Goal: Find specific page/section: Find specific page/section

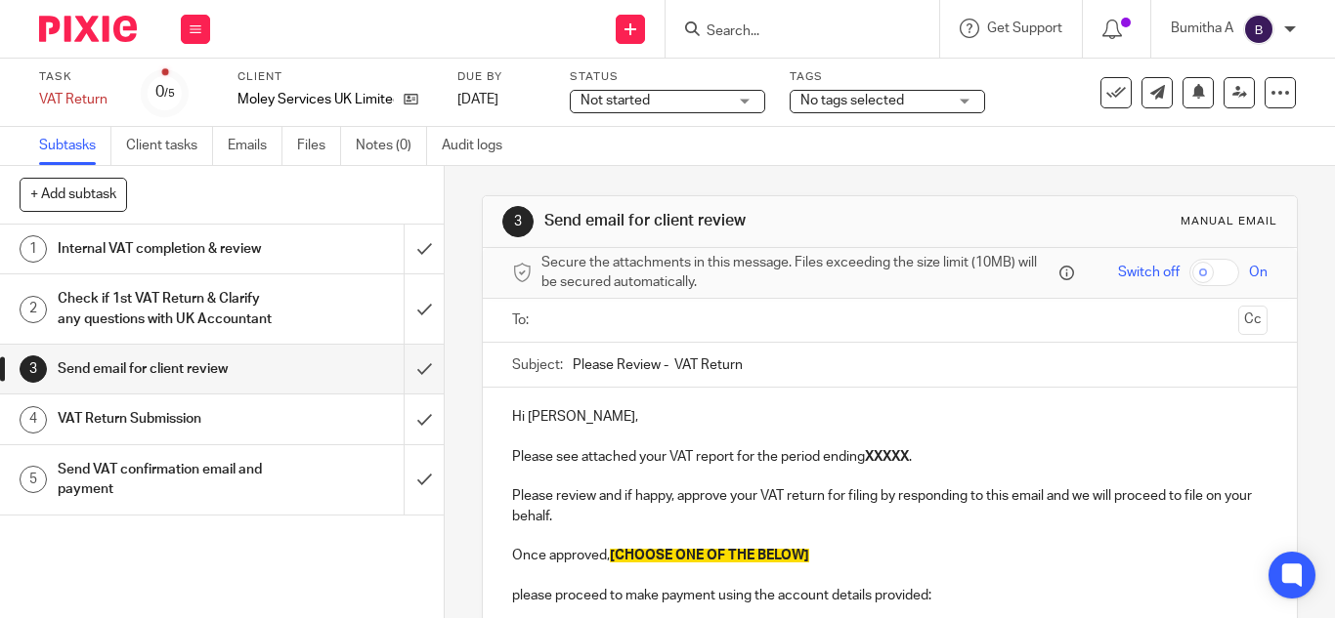
click at [726, 38] on input "Search" at bounding box center [792, 32] width 176 height 18
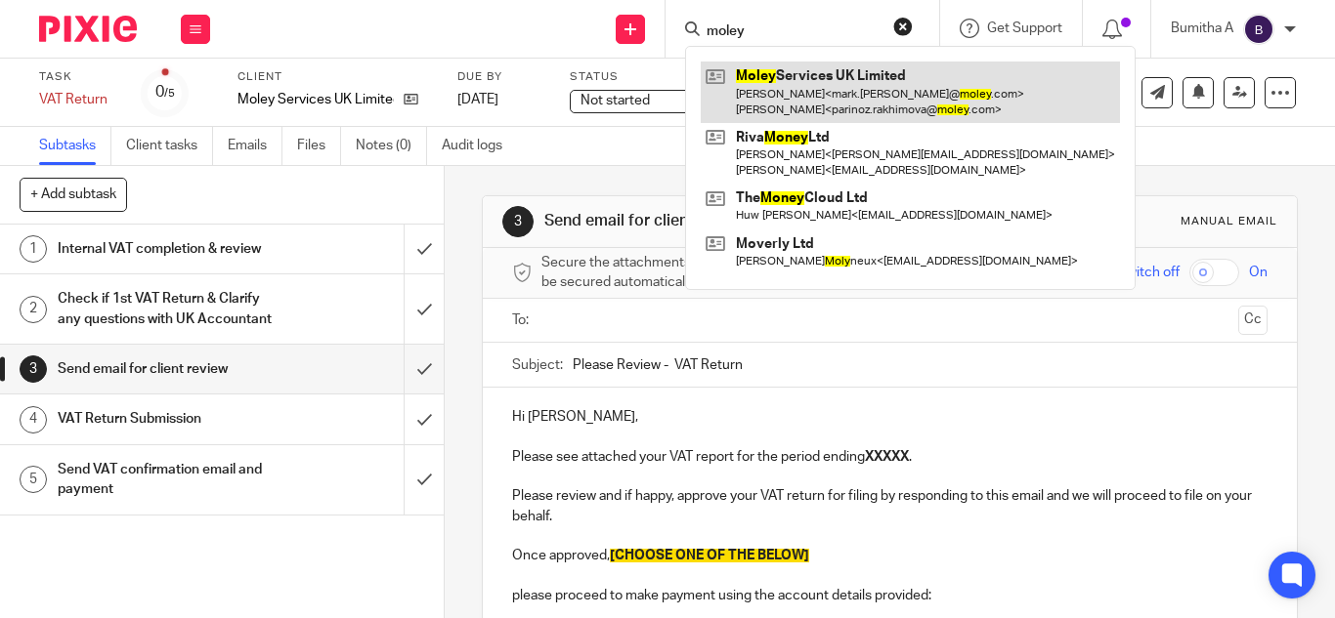
type input "moley"
click at [753, 79] on link at bounding box center [910, 92] width 419 height 61
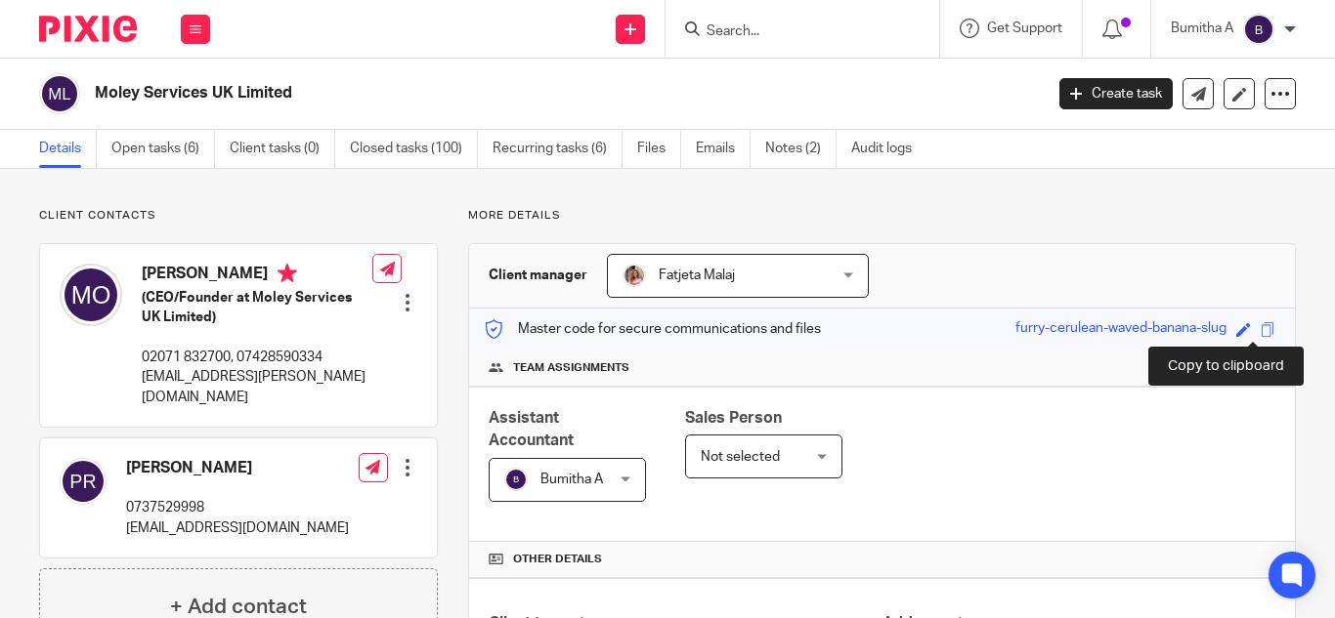
click at [1260, 332] on span at bounding box center [1267, 329] width 15 height 15
click at [717, 37] on input "Search" at bounding box center [792, 32] width 176 height 18
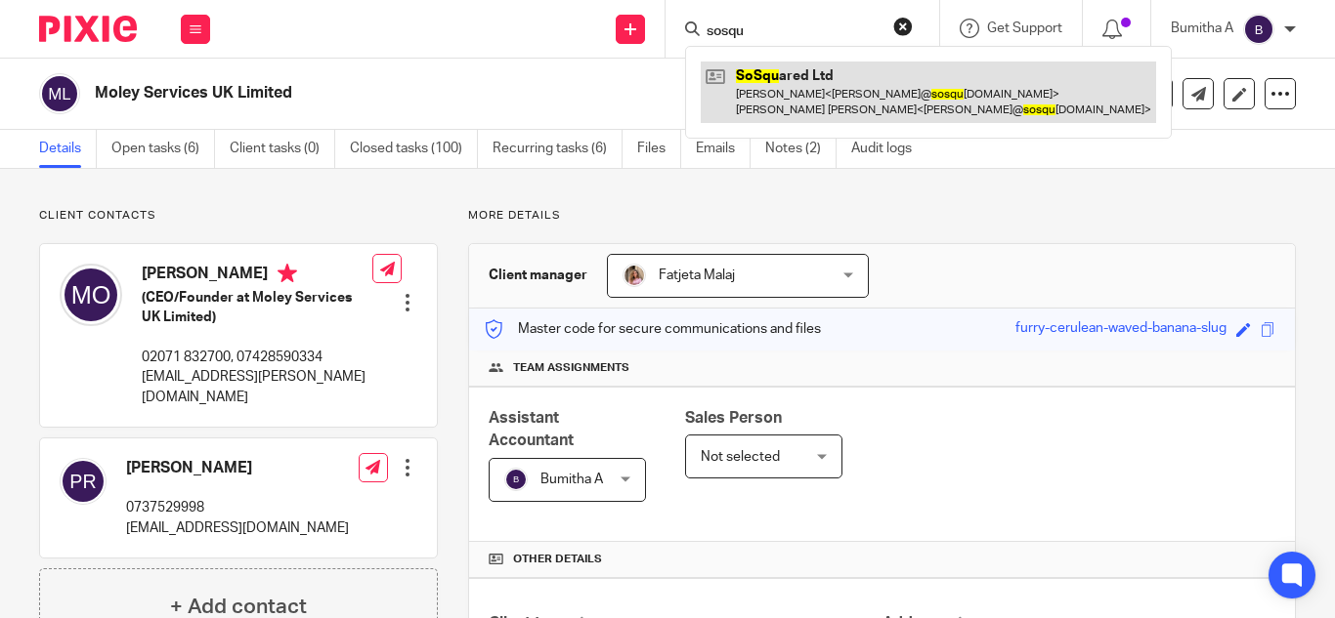
type input "sosqu"
click at [744, 86] on link at bounding box center [928, 92] width 455 height 61
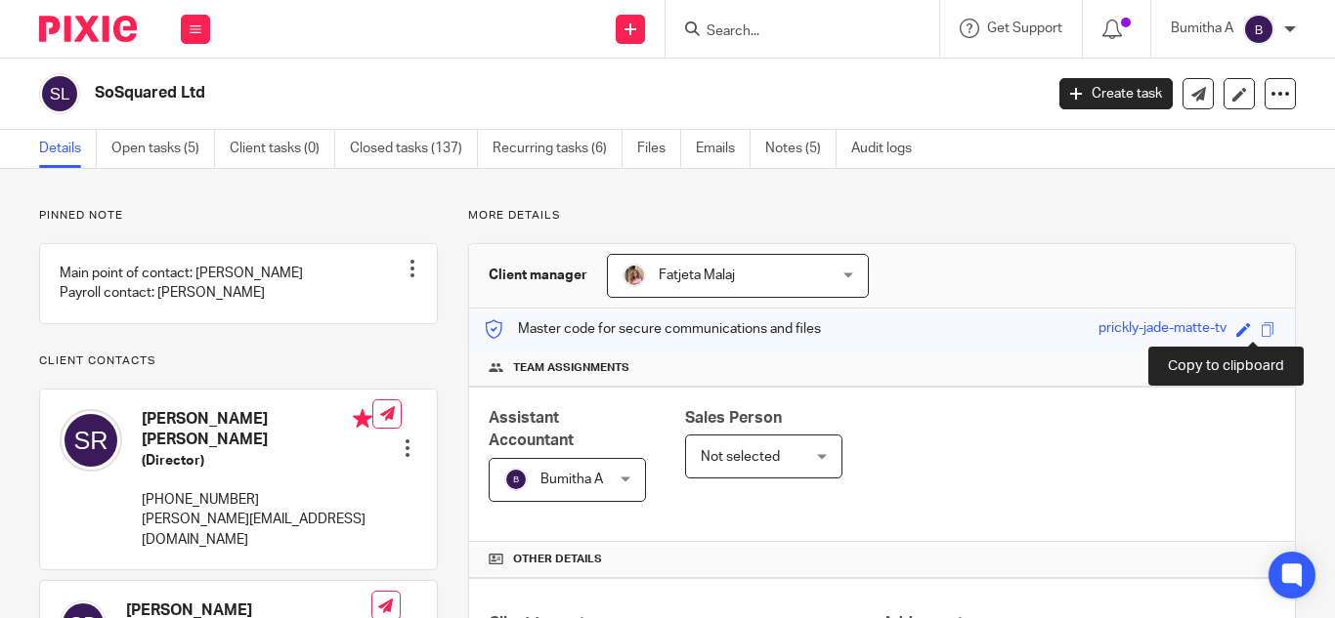
click at [1260, 327] on span at bounding box center [1267, 329] width 15 height 15
click at [727, 21] on form at bounding box center [808, 29] width 208 height 24
click at [722, 25] on input "Search" at bounding box center [792, 32] width 176 height 18
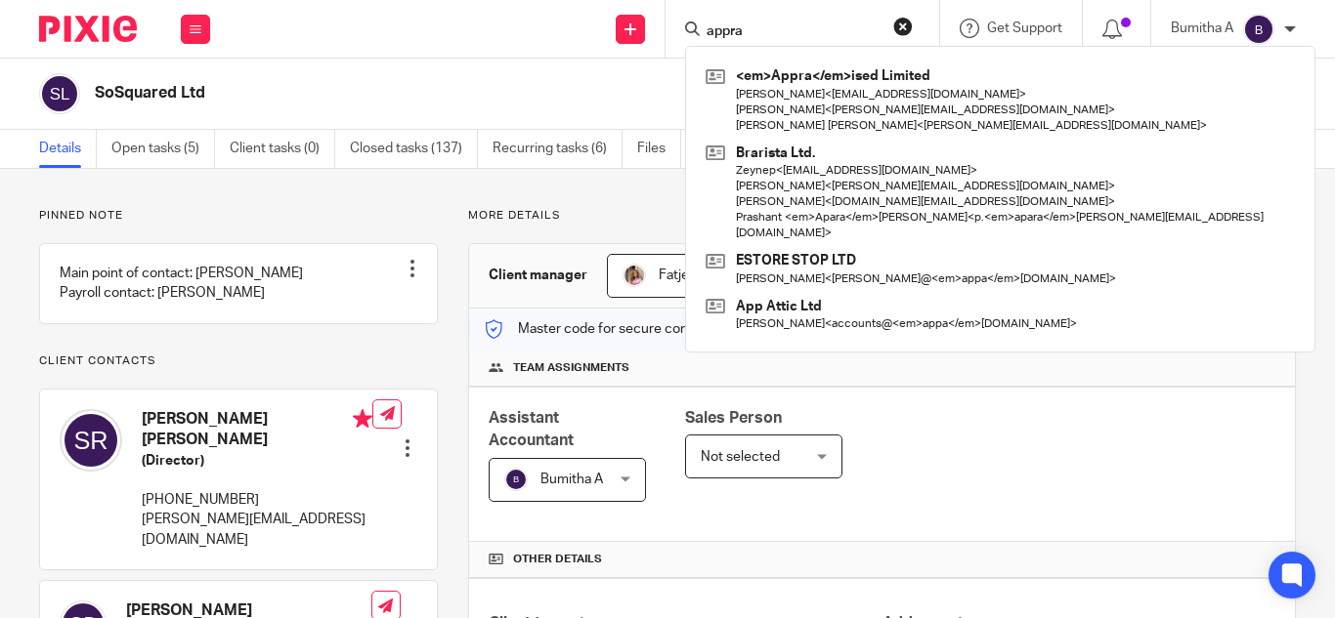
type input "appra"
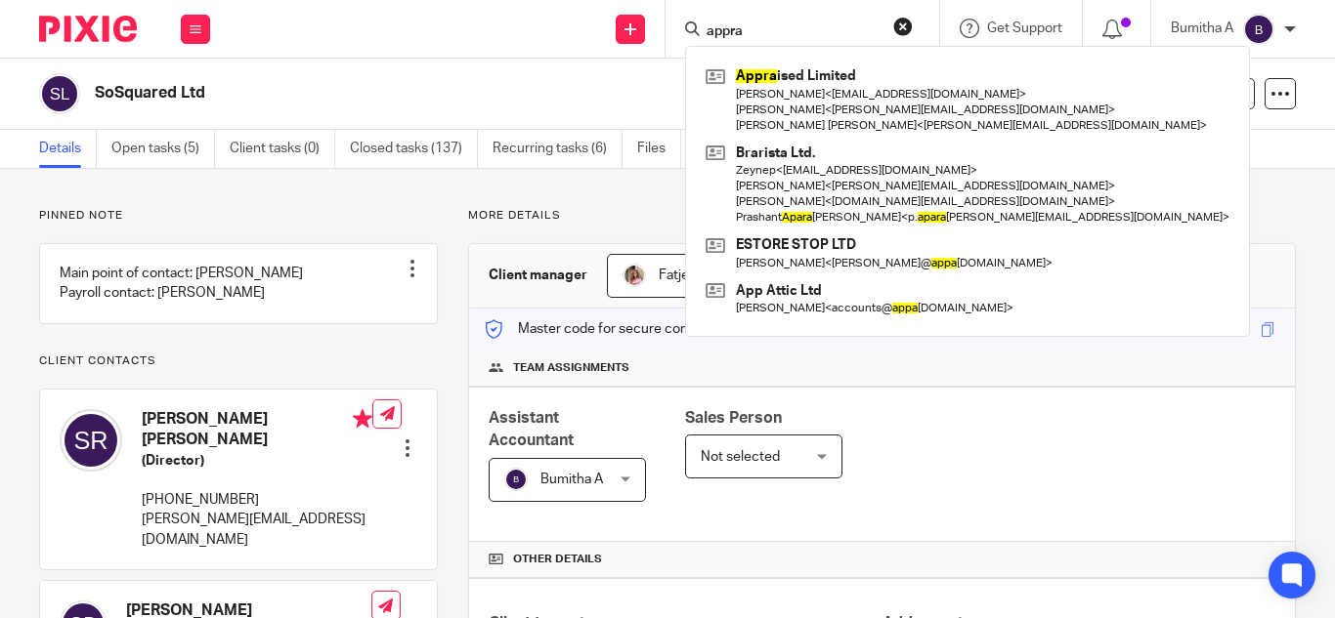
click at [758, 94] on link at bounding box center [967, 100] width 533 height 77
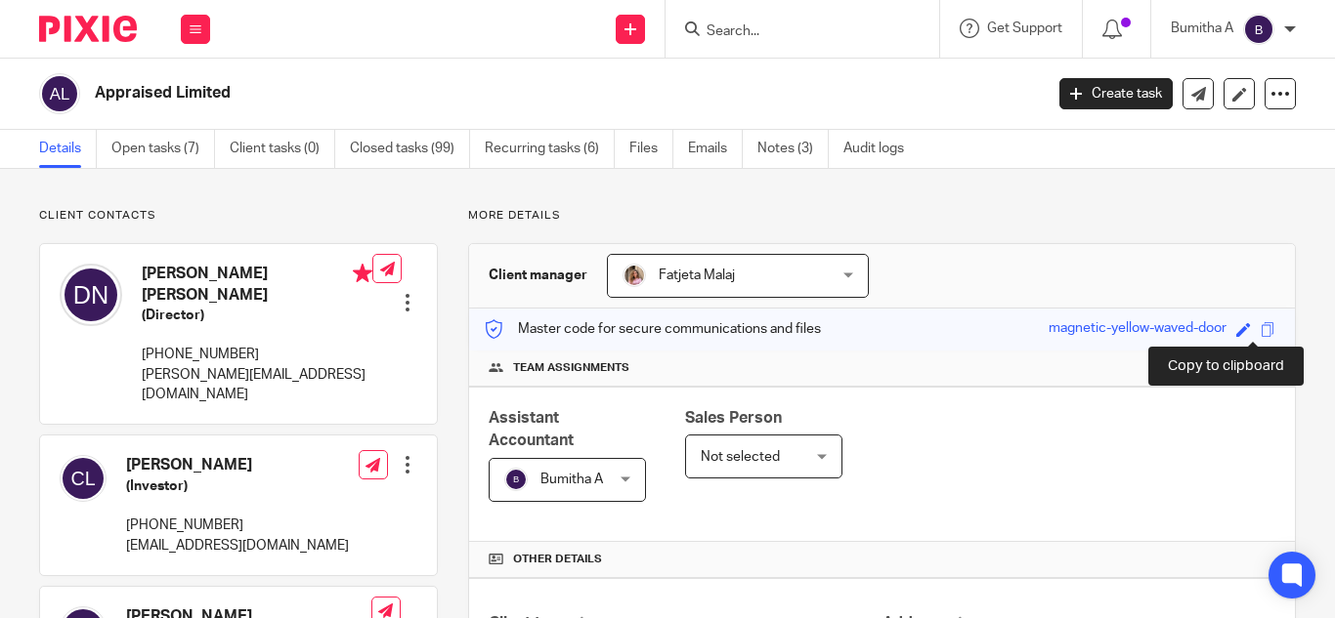
click at [1260, 326] on span at bounding box center [1267, 329] width 15 height 15
click at [738, 33] on input "Search" at bounding box center [792, 32] width 176 height 18
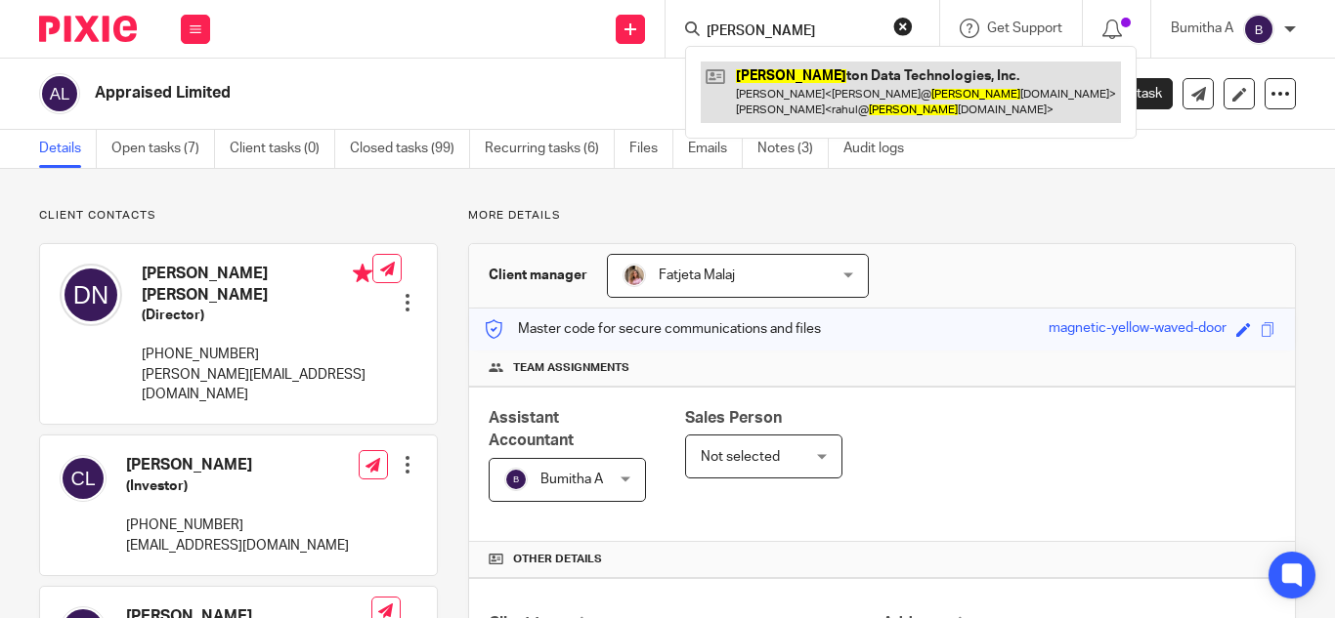
type input "planck"
click at [805, 103] on link at bounding box center [911, 92] width 420 height 61
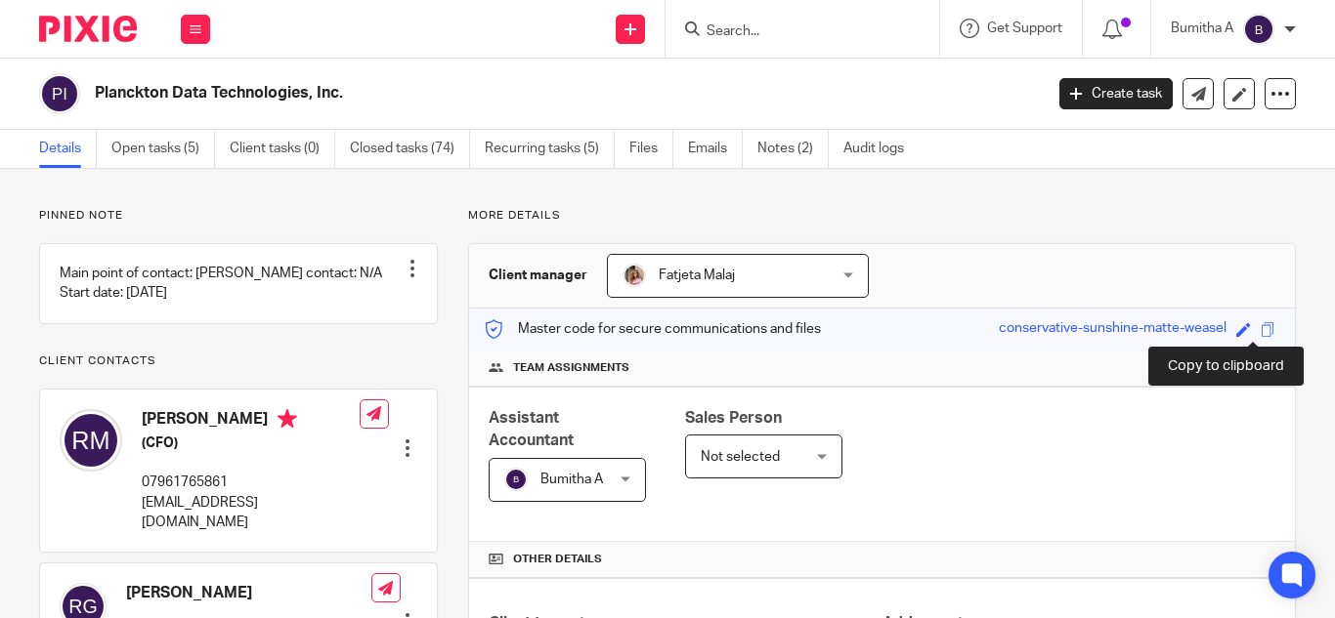
click at [1260, 328] on span at bounding box center [1267, 329] width 15 height 15
click at [746, 19] on form at bounding box center [808, 29] width 208 height 24
click at [732, 32] on input "Search" at bounding box center [792, 32] width 176 height 18
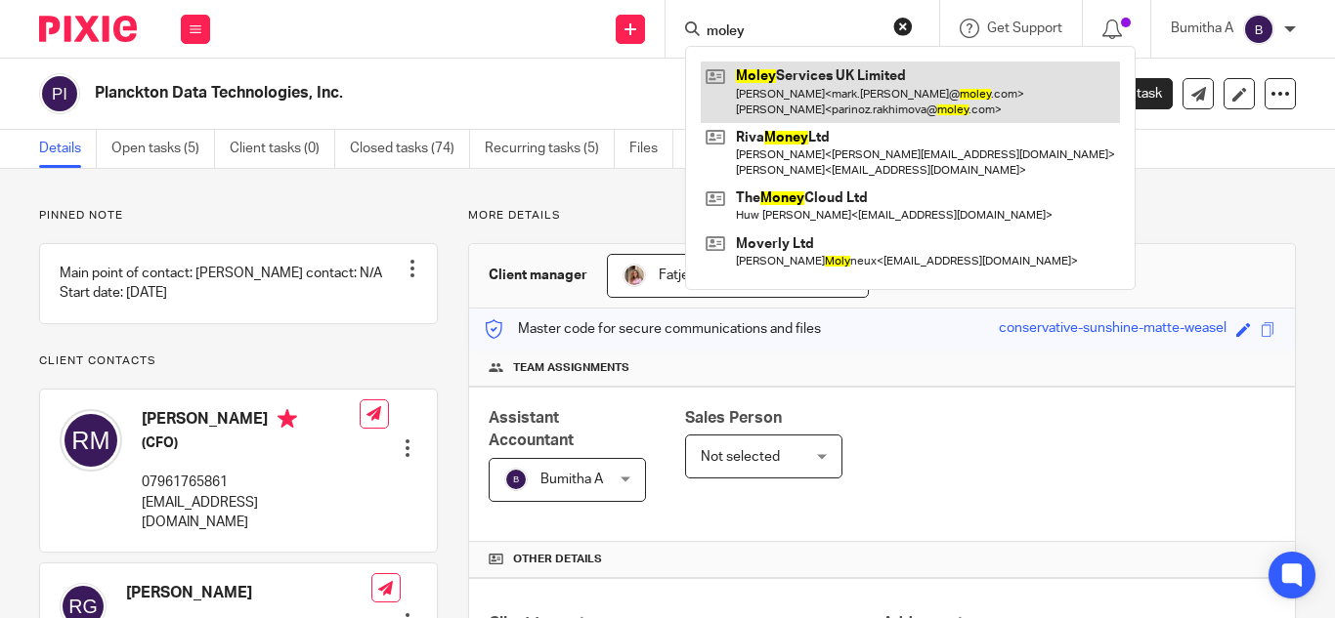
type input "moley"
click at [794, 84] on link at bounding box center [910, 92] width 419 height 61
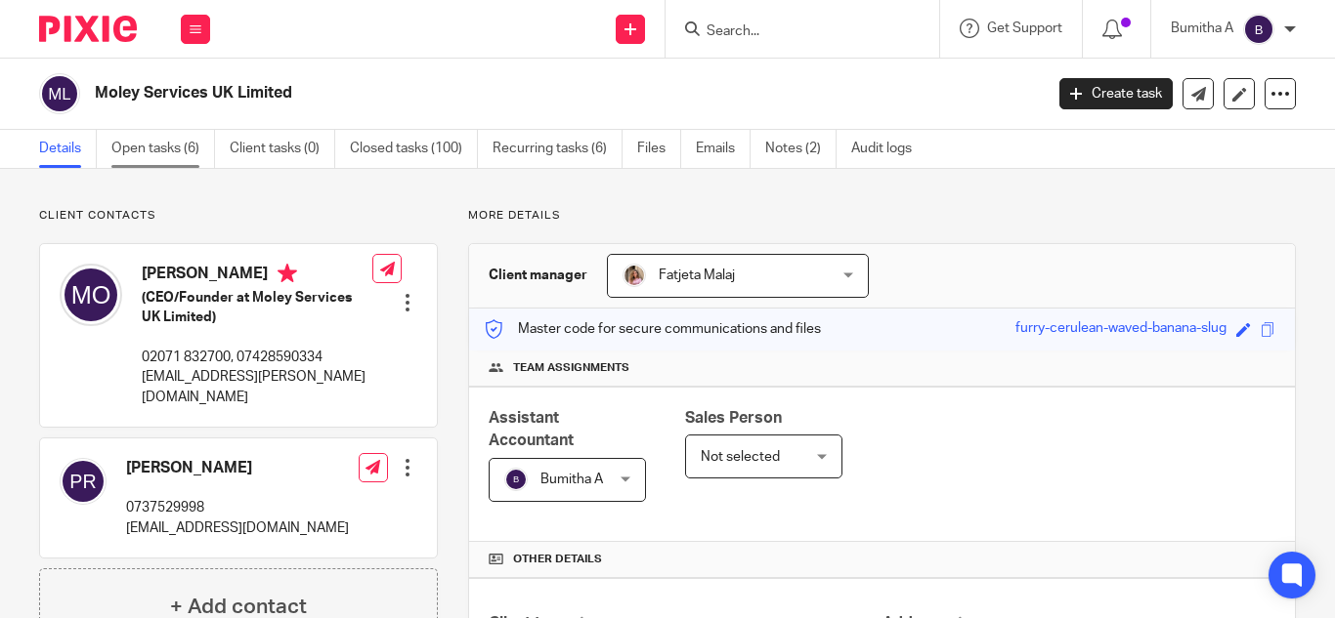
click at [165, 149] on link "Open tasks (6)" at bounding box center [163, 149] width 104 height 38
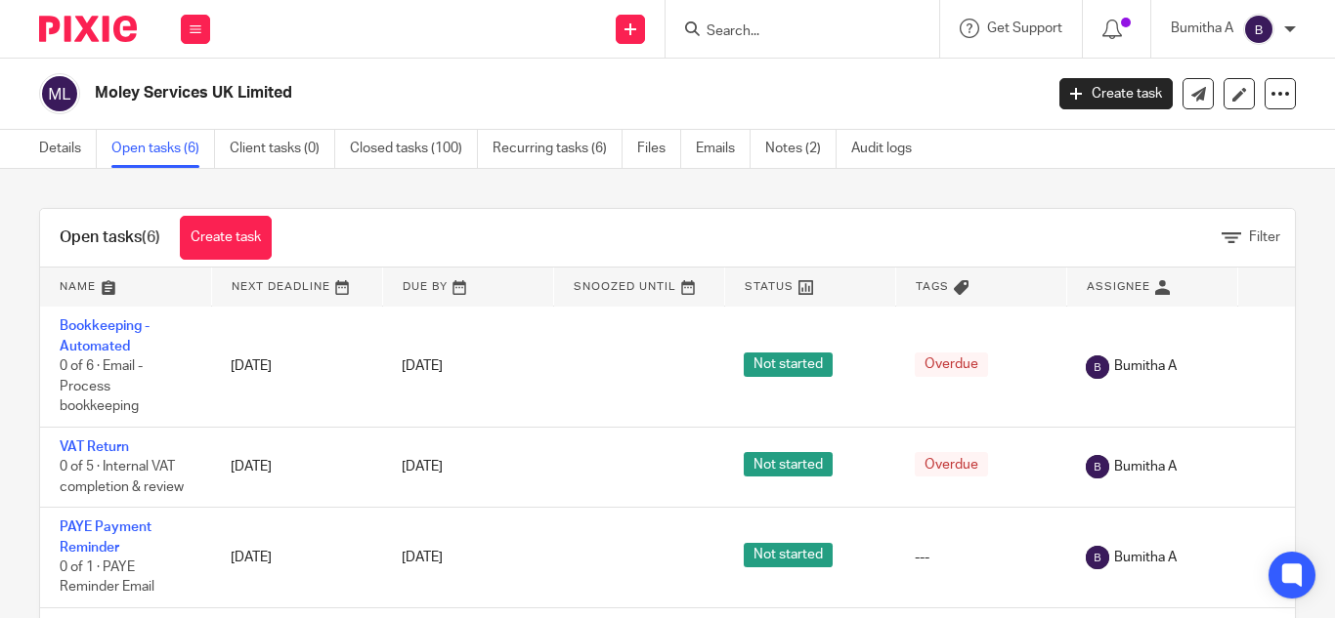
scroll to position [315, 0]
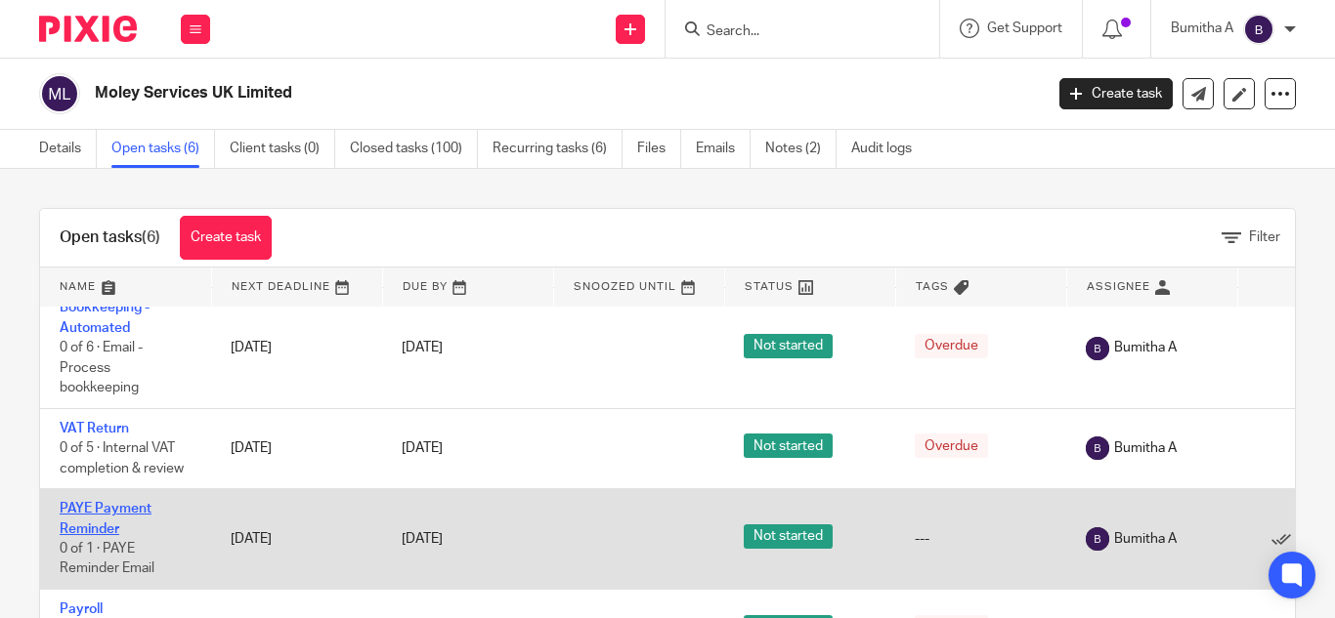
click at [115, 502] on link "PAYE Payment Reminder" at bounding box center [106, 518] width 92 height 33
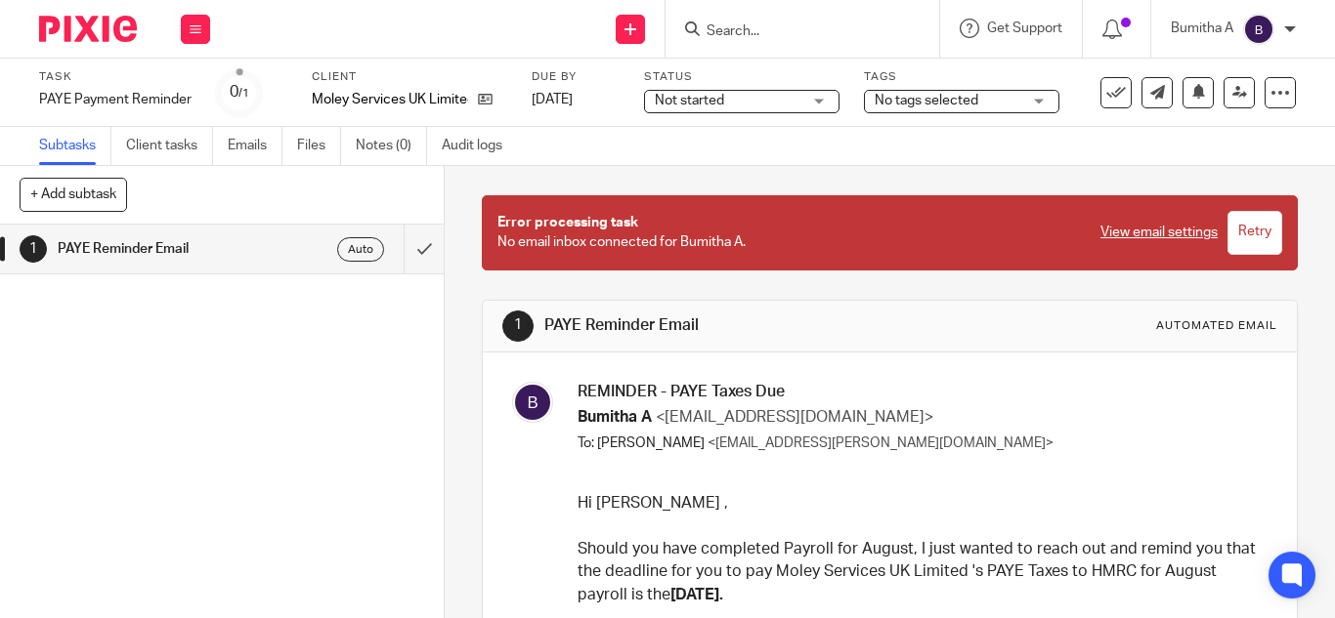
click at [736, 30] on input "Search" at bounding box center [792, 32] width 176 height 18
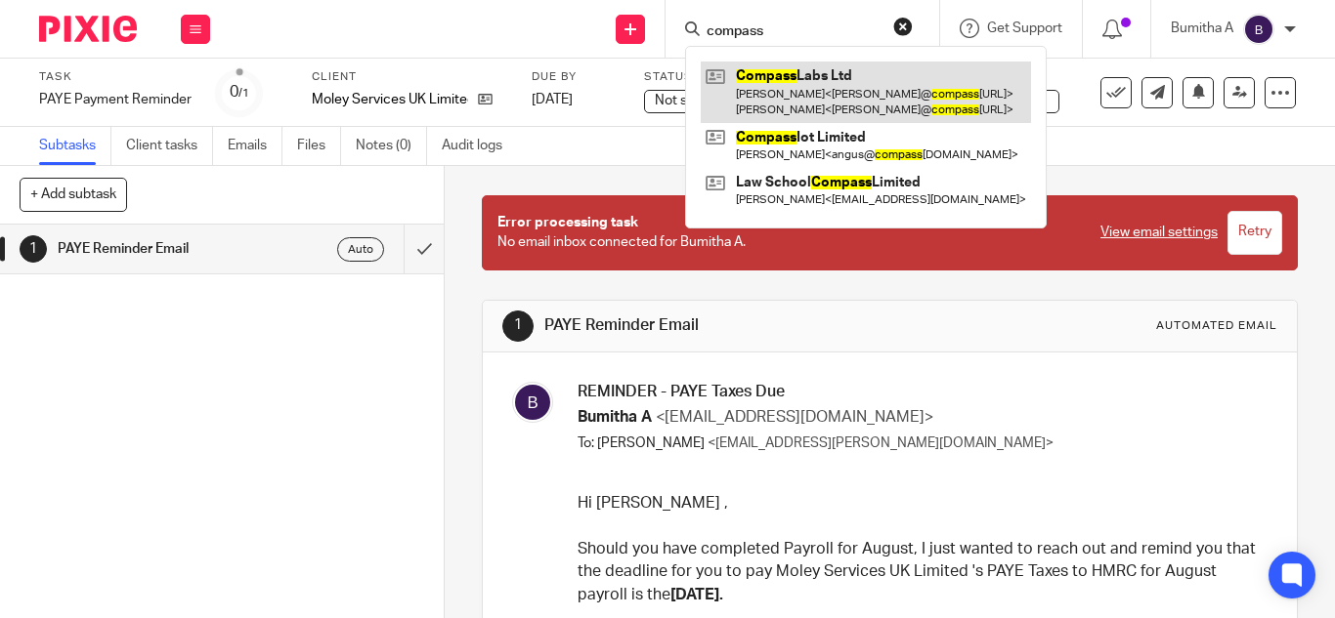
type input "compass"
click at [813, 99] on link at bounding box center [866, 92] width 330 height 61
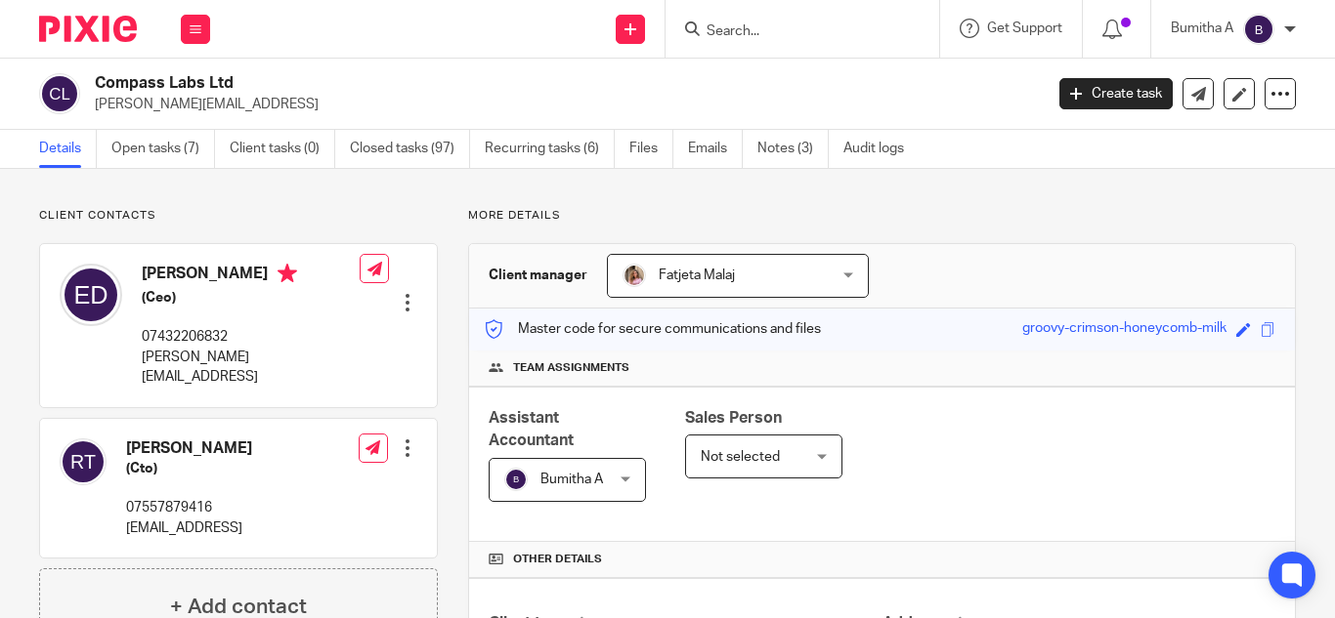
click at [705, 21] on form at bounding box center [808, 29] width 208 height 24
click at [727, 27] on input "Search" at bounding box center [792, 32] width 176 height 18
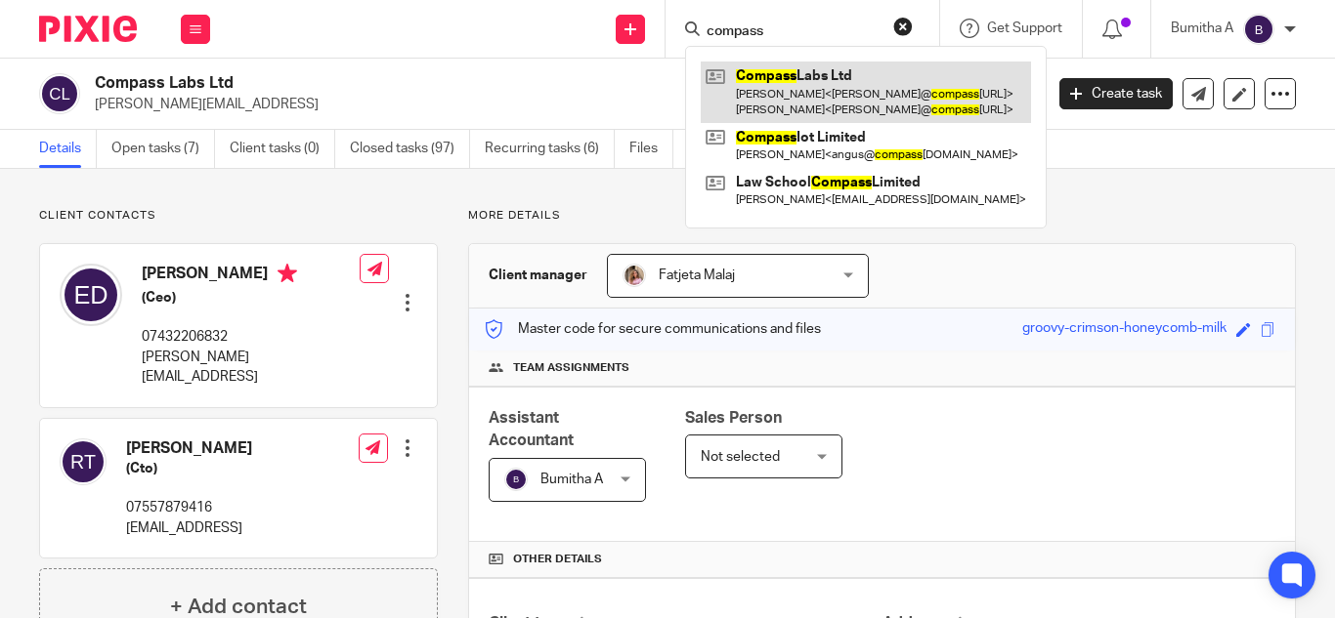
type input "compass"
click at [764, 86] on link at bounding box center [866, 92] width 330 height 61
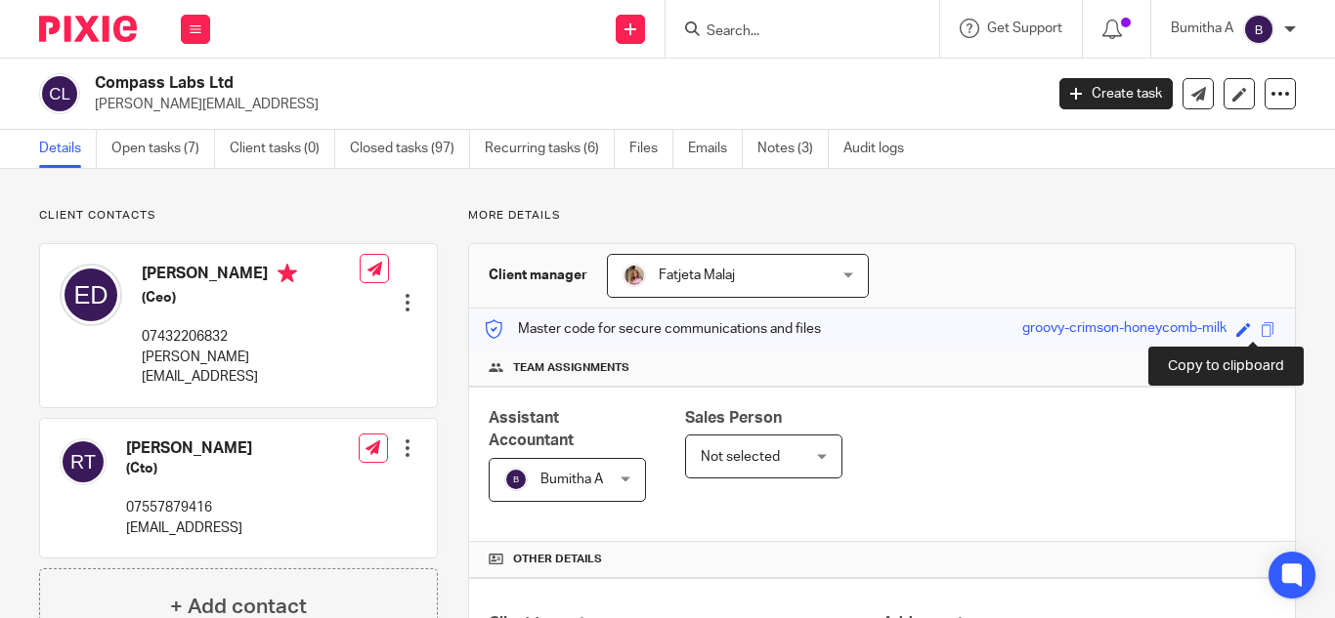
click at [1260, 328] on span at bounding box center [1267, 329] width 15 height 15
click at [744, 33] on input "Search" at bounding box center [792, 32] width 176 height 18
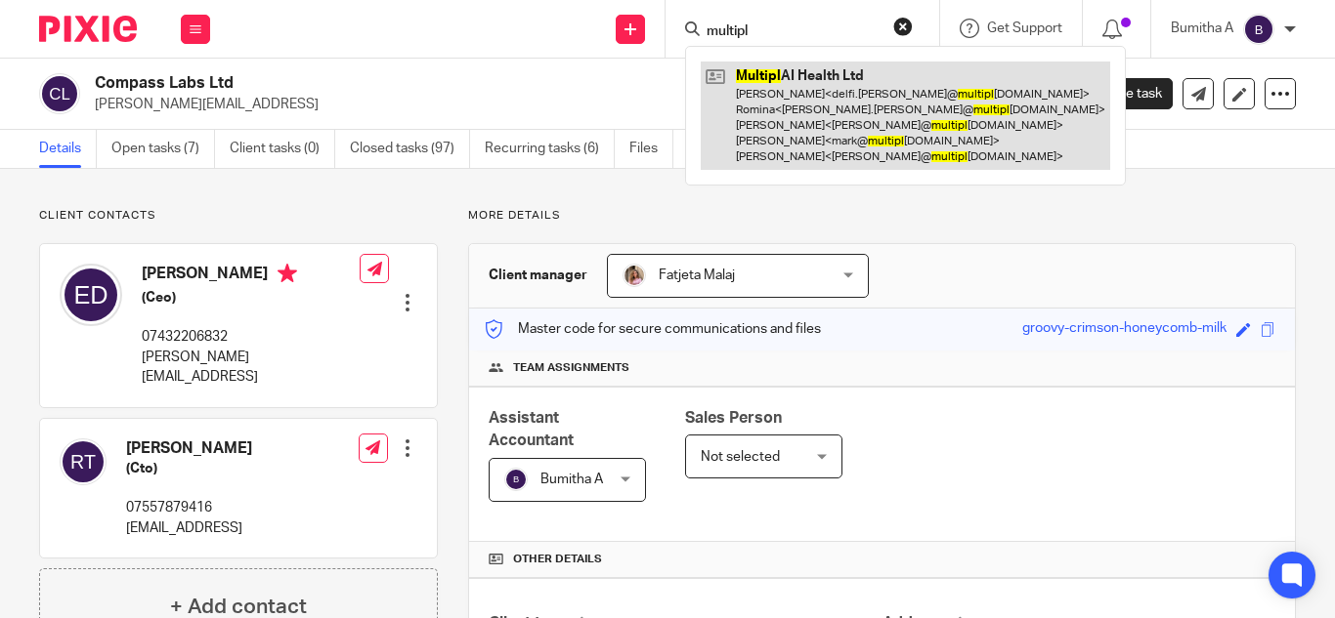
type input "multipl"
click at [948, 106] on link at bounding box center [905, 116] width 409 height 108
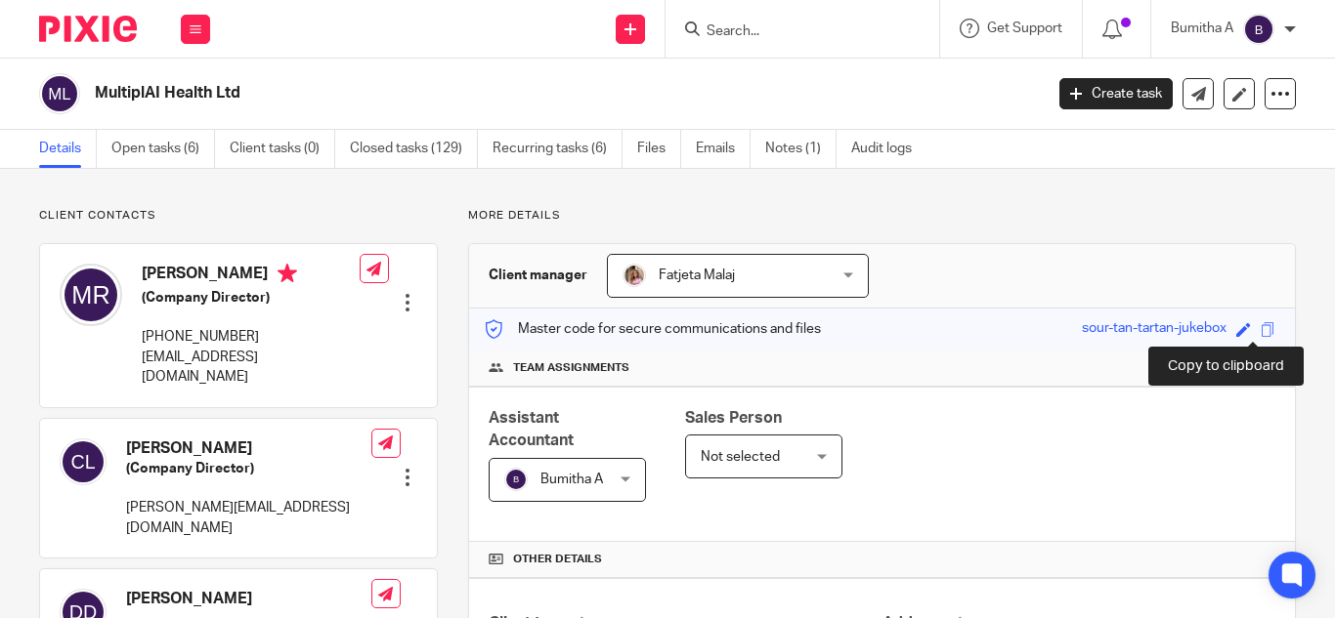
click at [1260, 331] on span at bounding box center [1267, 329] width 15 height 15
